Goal: Task Accomplishment & Management: Use online tool/utility

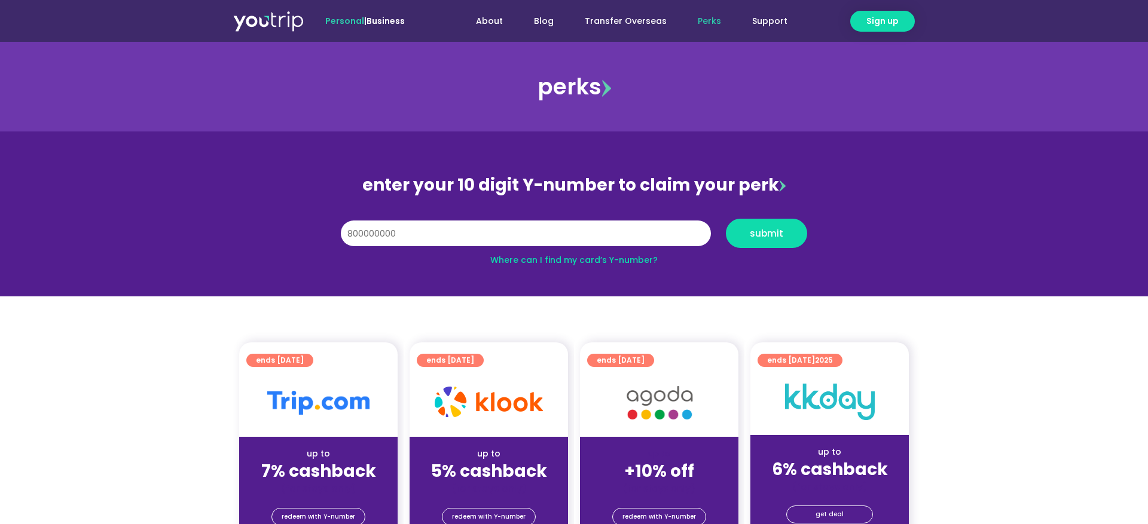
click at [726, 219] on button "submit" at bounding box center [766, 233] width 81 height 29
type input "8000000000"
click at [726, 219] on button "submit" at bounding box center [766, 233] width 81 height 29
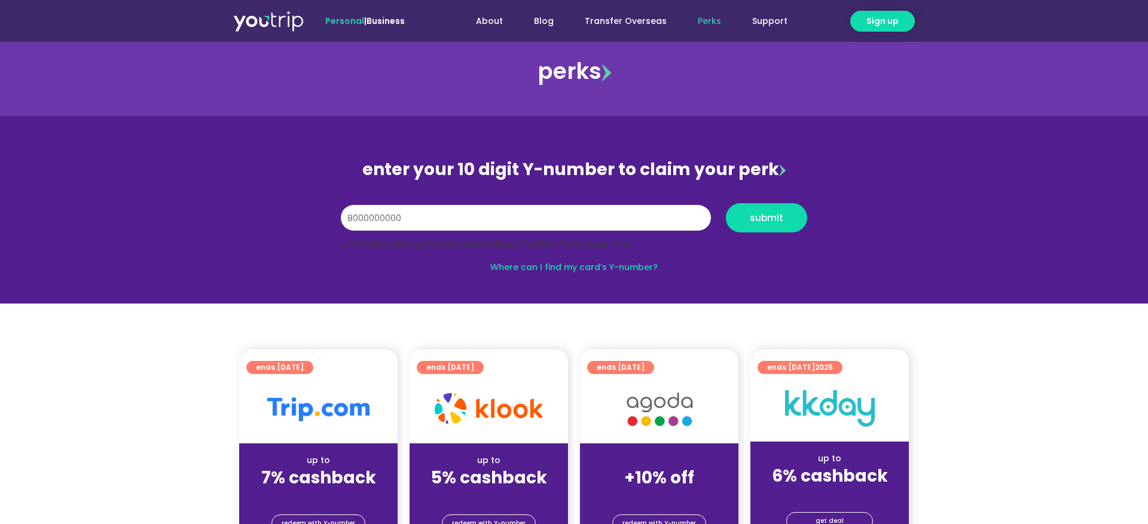
scroll to position [38, 0]
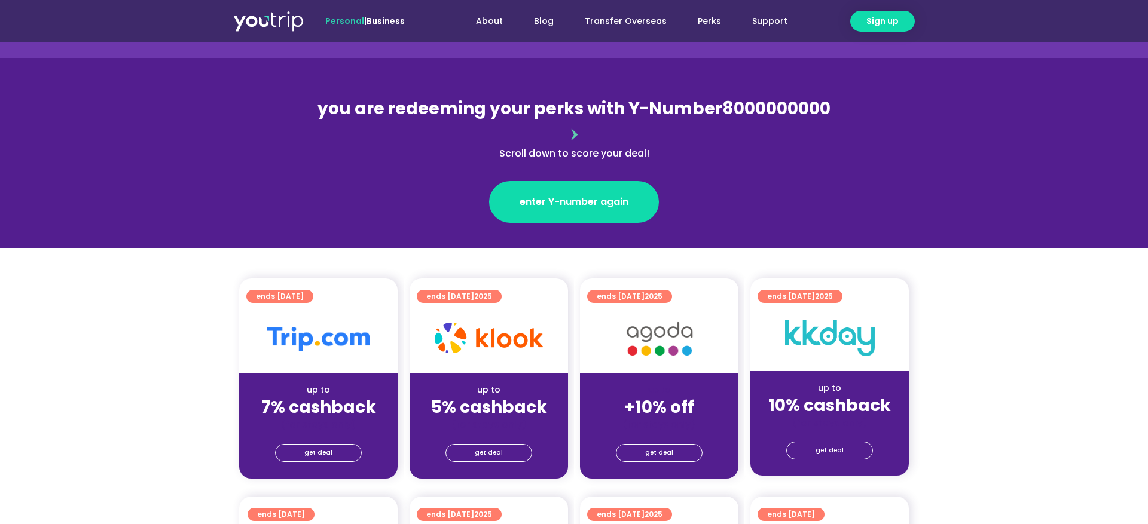
scroll to position [114, 0]
